Goal: Information Seeking & Learning: Find specific fact

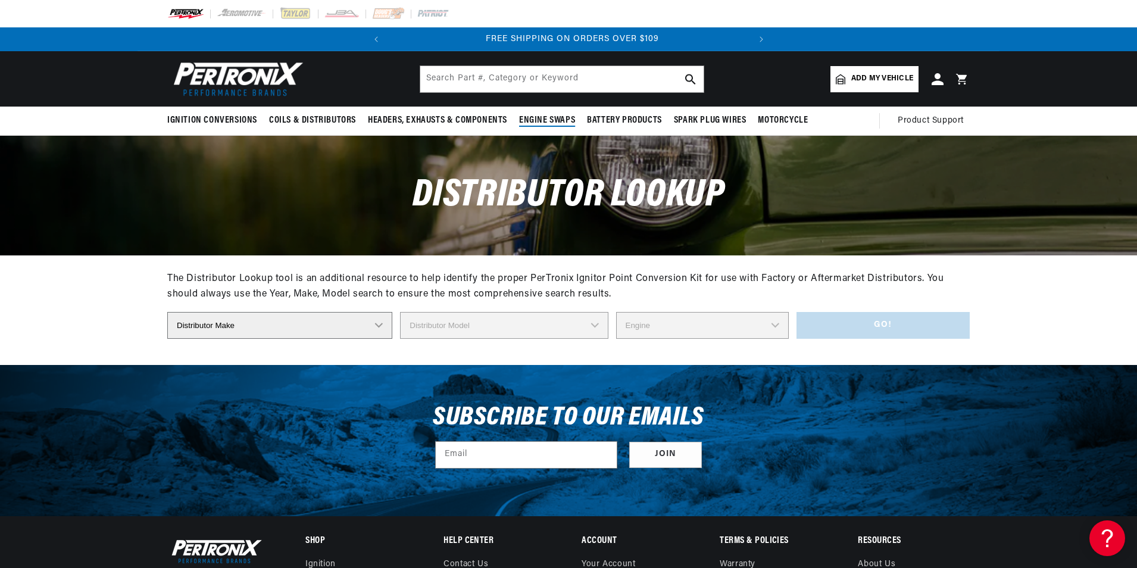
scroll to position [0, 361]
click at [378, 324] on select "Distributor Make Accel [PERSON_NAME] Autolite Bosch Century Chrysler Clark Colt…" at bounding box center [279, 325] width 225 height 27
select select "[PERSON_NAME]"
click at [167, 312] on select "Distributor Make Accel [PERSON_NAME] Autolite Bosch Century Chrysler Clark Colt…" at bounding box center [279, 325] width 225 height 27
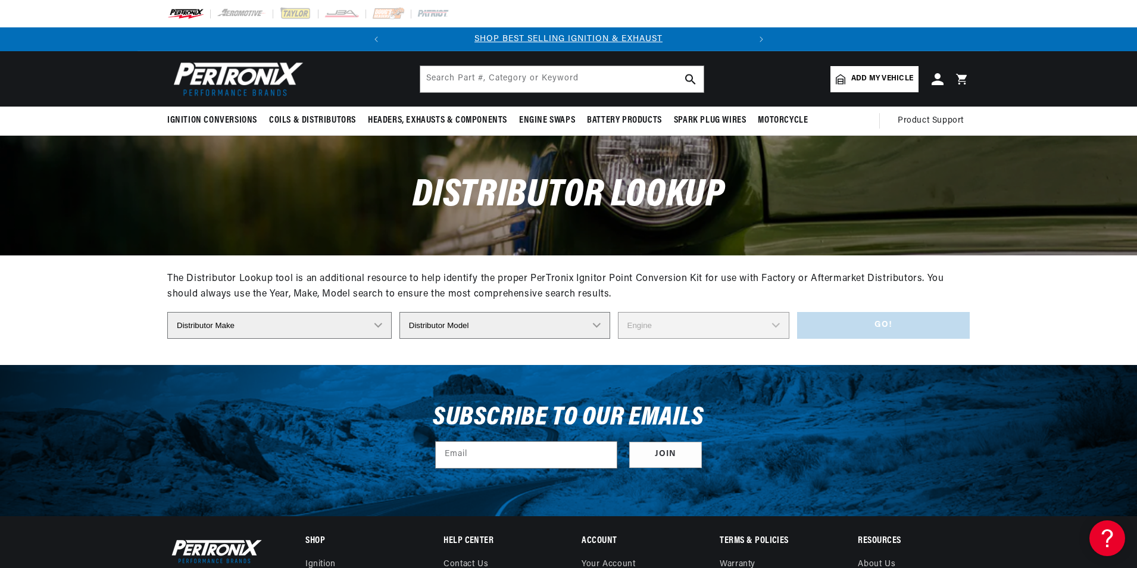
click at [594, 326] on select "Distributor Model 4379 40328 40427 40640 41276 41278 41298 41311 41318 41325 41…" at bounding box center [504, 325] width 211 height 27
select select "D3A4 SERIES"
click at [399, 312] on select "Distributor Model 4379 40328 40427 40640 41276 41278 41298 41311 41318 41325 41…" at bounding box center [504, 325] width 211 height 27
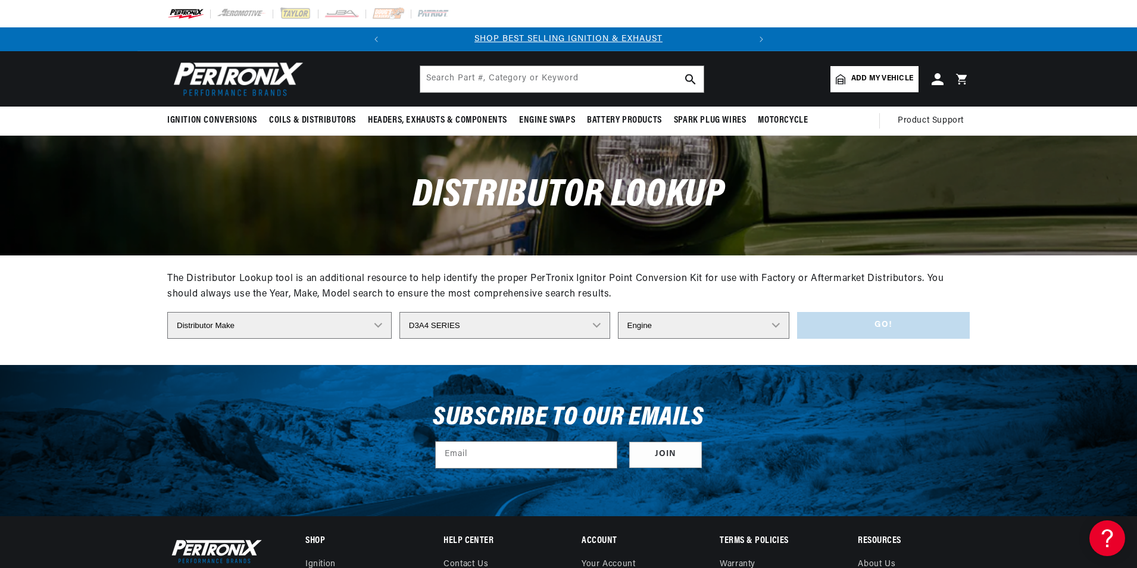
click at [683, 224] on div "Distributor Lookup" at bounding box center [568, 195] width 862 height 119
click at [778, 320] on select "Engine 4" at bounding box center [704, 325] width 172 height 27
select select "4"
click at [618, 312] on select "Engine 4" at bounding box center [704, 325] width 172 height 27
click at [883, 331] on button "Go!" at bounding box center [883, 325] width 173 height 27
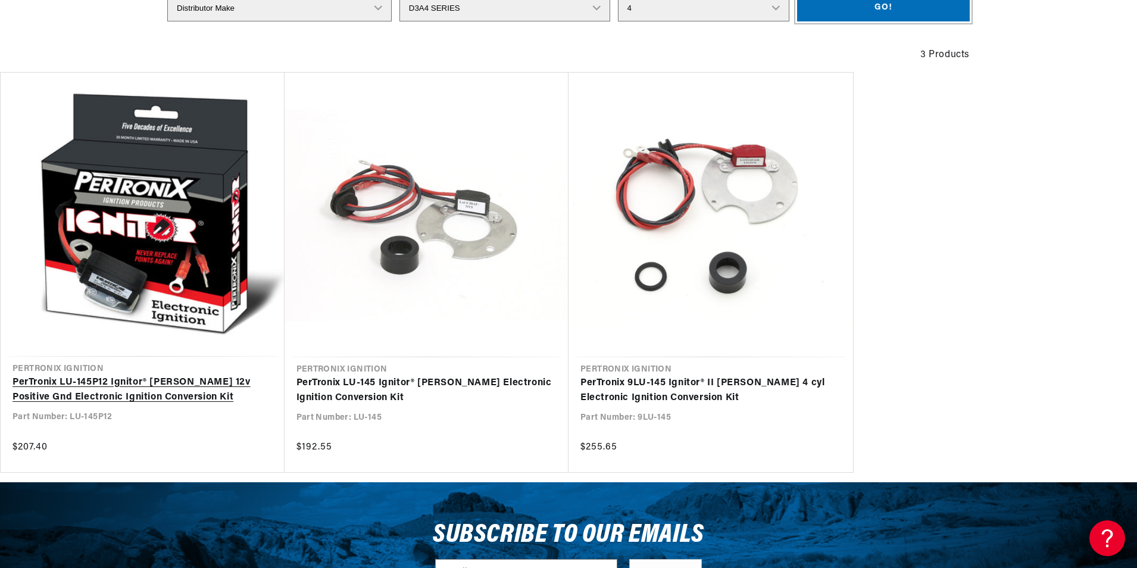
scroll to position [0, 361]
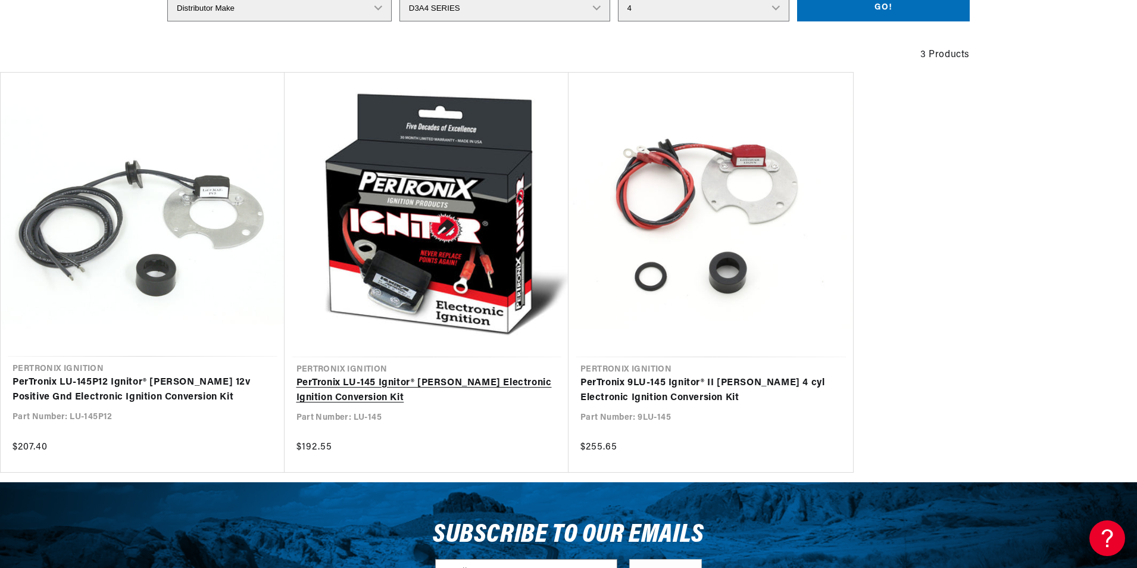
click at [348, 376] on link "PerTronix LU-145 Ignitor® [PERSON_NAME] Electronic Ignition Conversion Kit" at bounding box center [426, 391] width 261 height 30
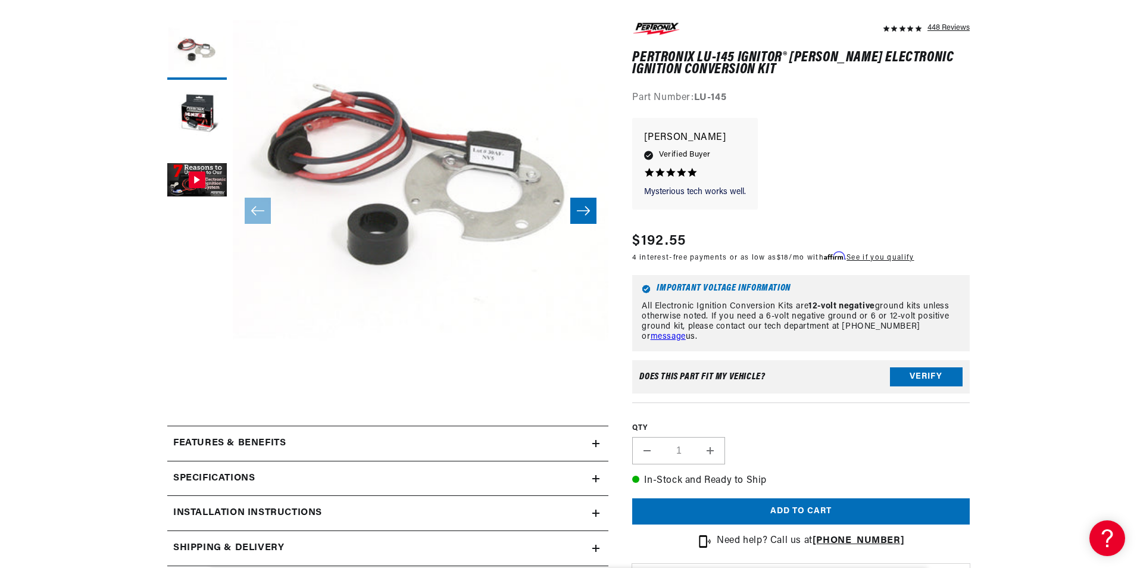
scroll to position [317, 0]
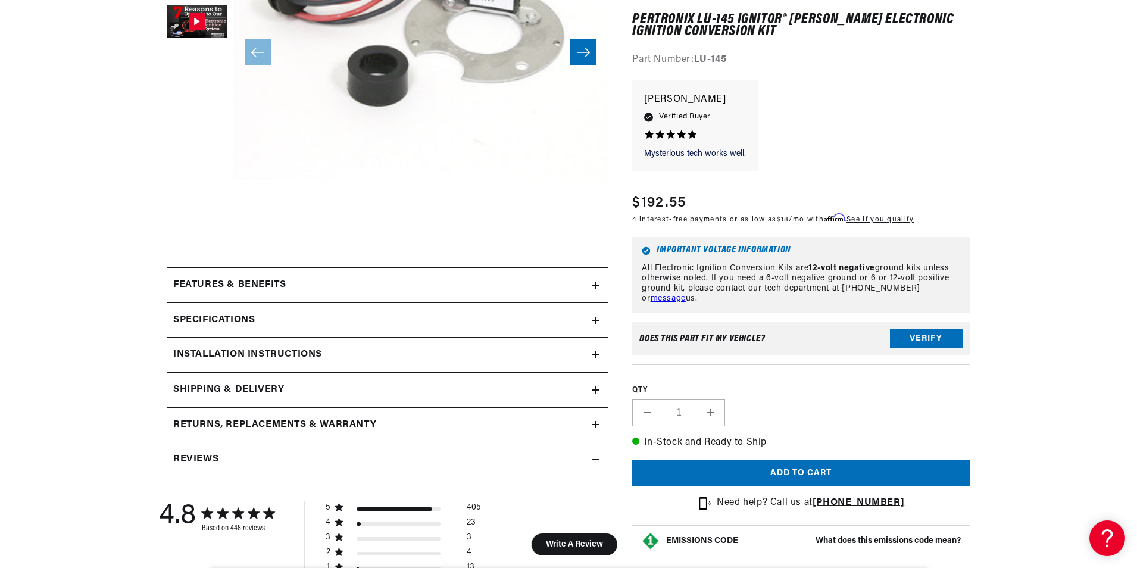
click at [592, 287] on div "Features & Benefits" at bounding box center [379, 284] width 425 height 15
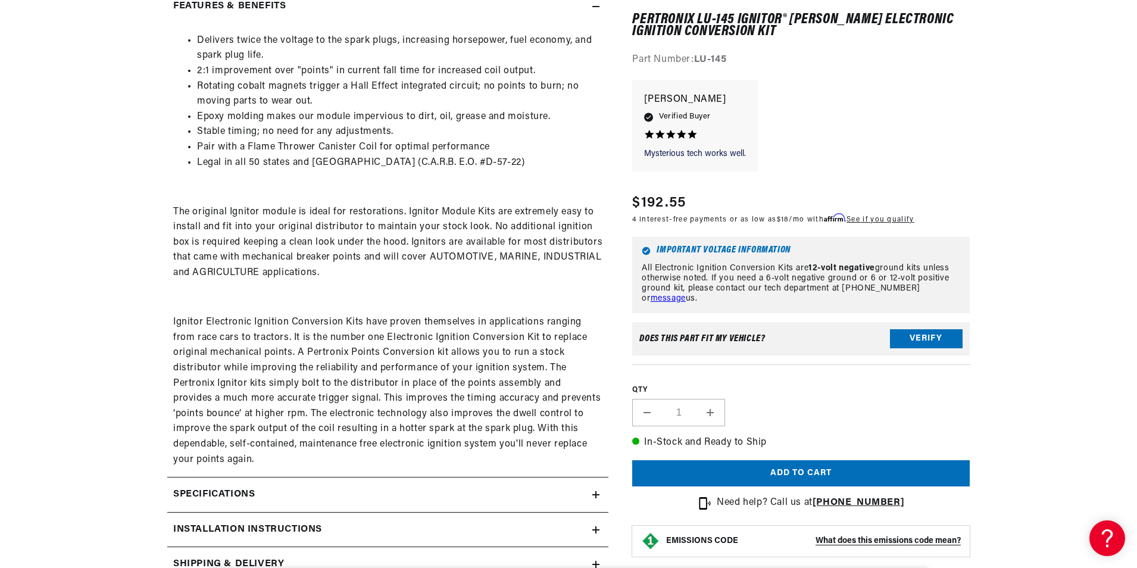
scroll to position [793, 0]
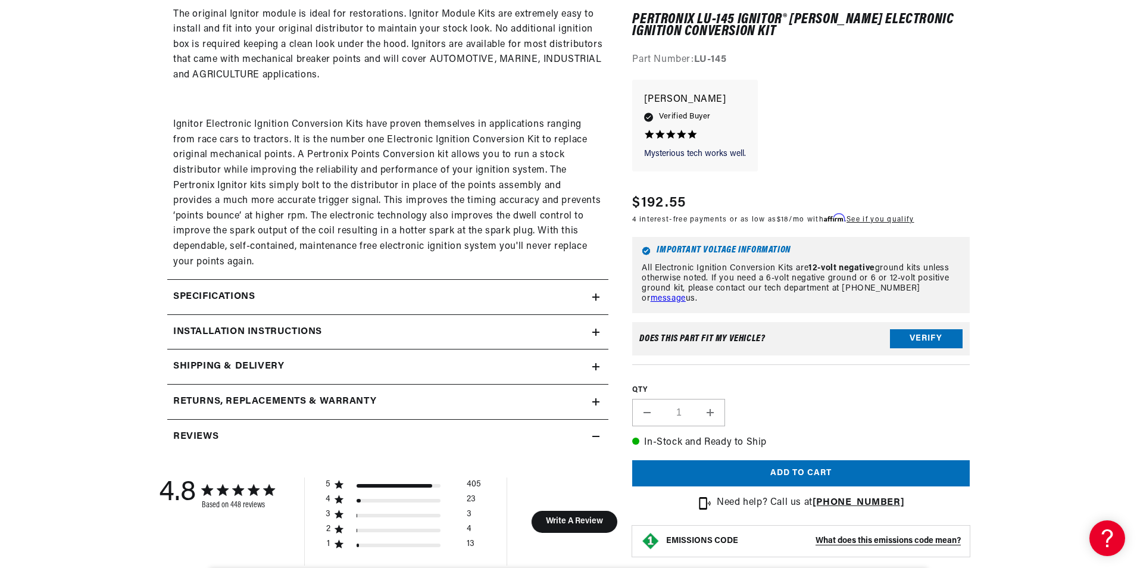
click at [589, 295] on div "Specifications" at bounding box center [379, 296] width 425 height 15
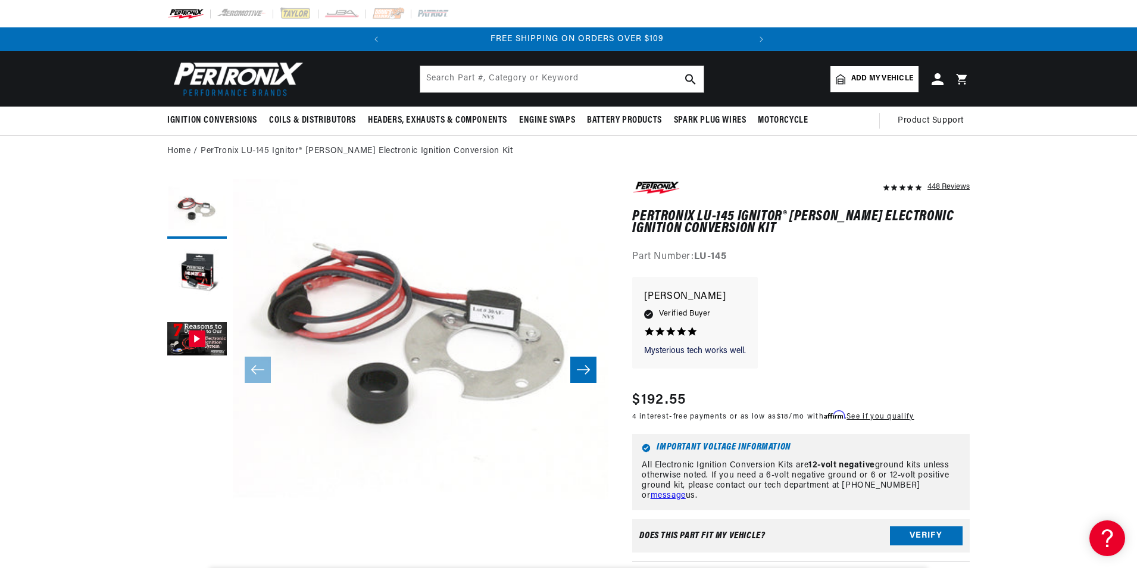
scroll to position [0, 361]
